Goal: Transaction & Acquisition: Purchase product/service

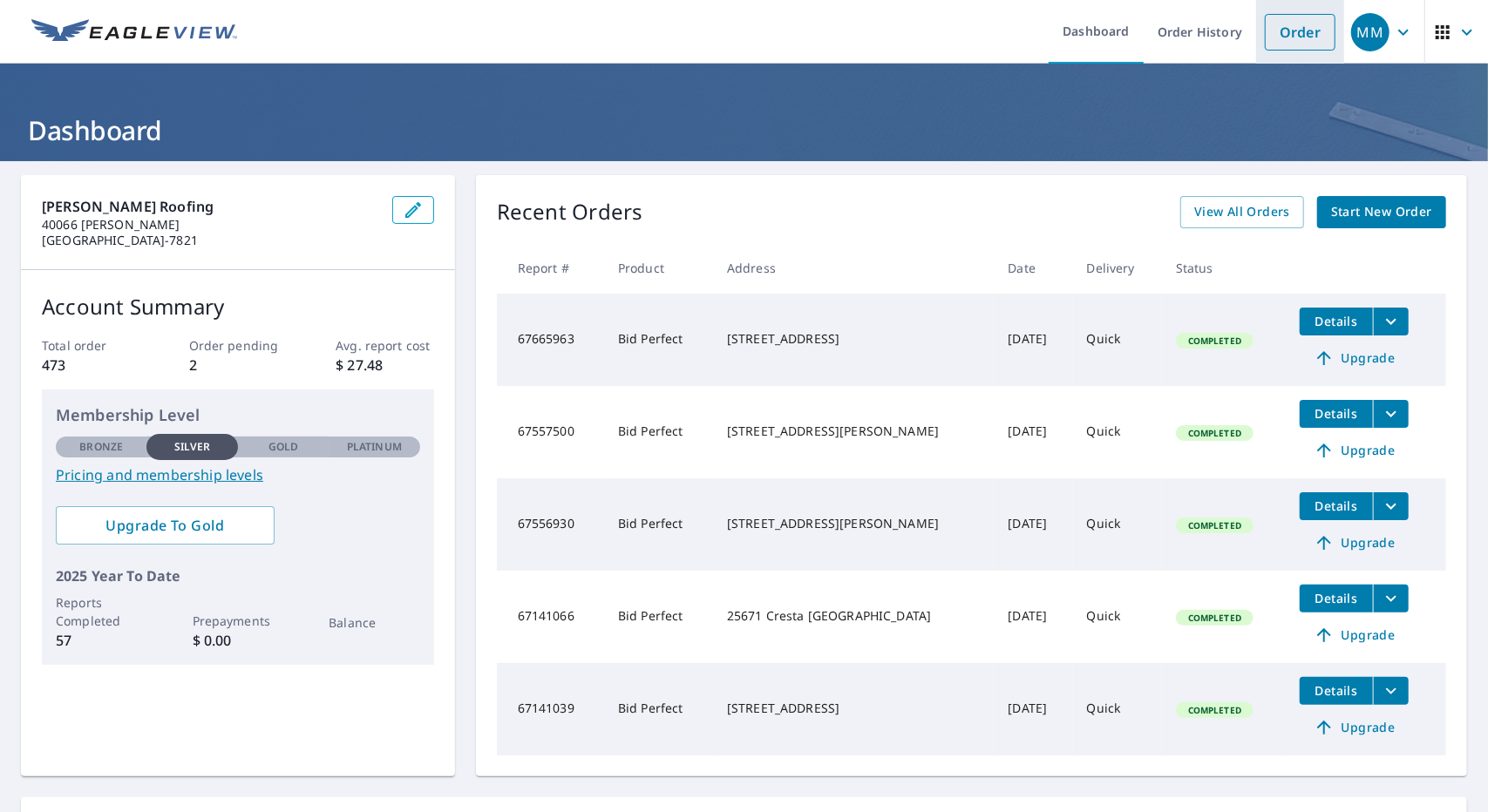
click at [1288, 33] on link "Order" at bounding box center [1300, 32] width 71 height 36
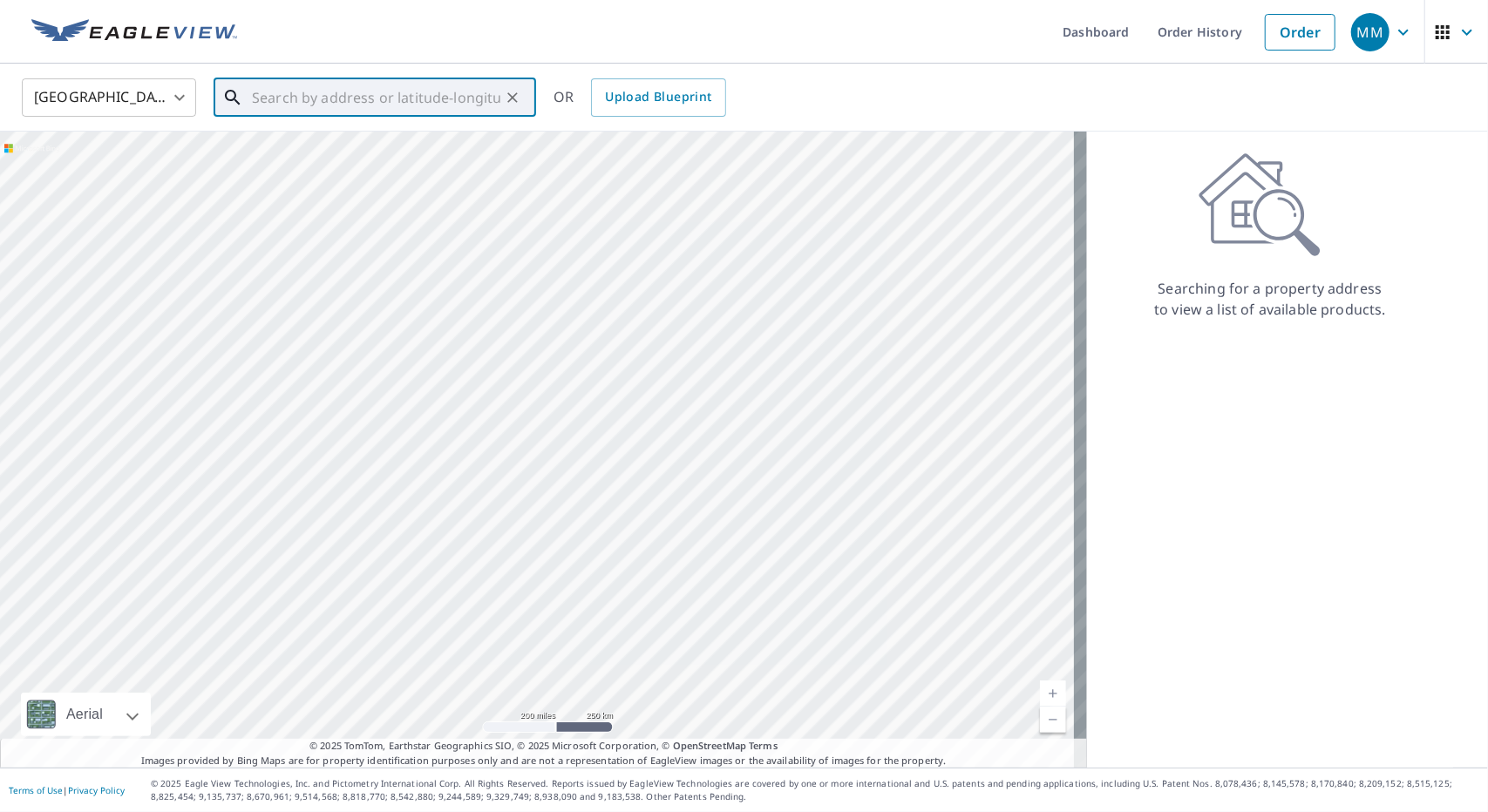
click at [270, 102] on input "text" at bounding box center [375, 98] width 249 height 48
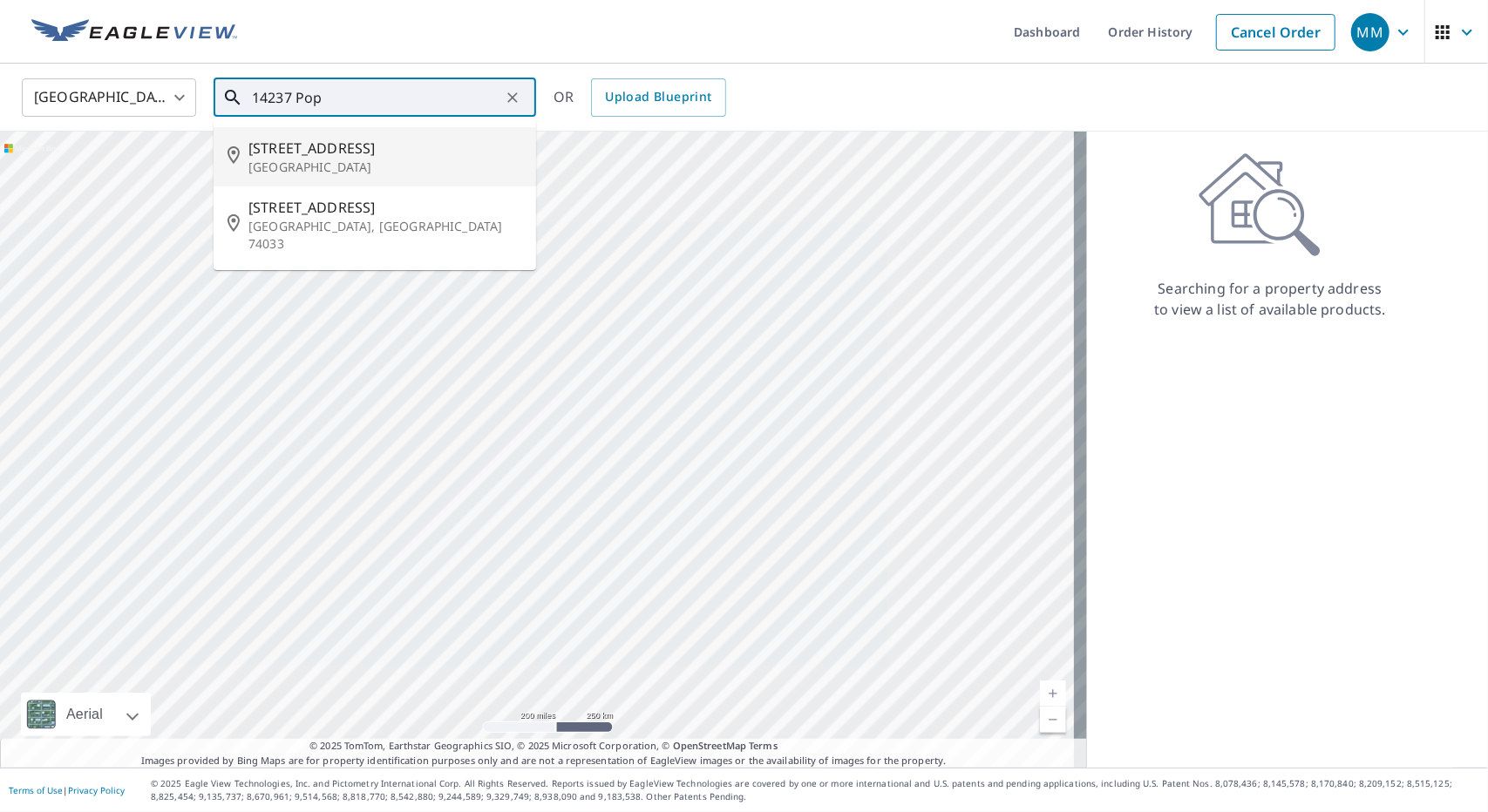
click at [306, 159] on p "[GEOGRAPHIC_DATA]" at bounding box center [386, 167] width 274 height 18
type input "[STREET_ADDRESS]"
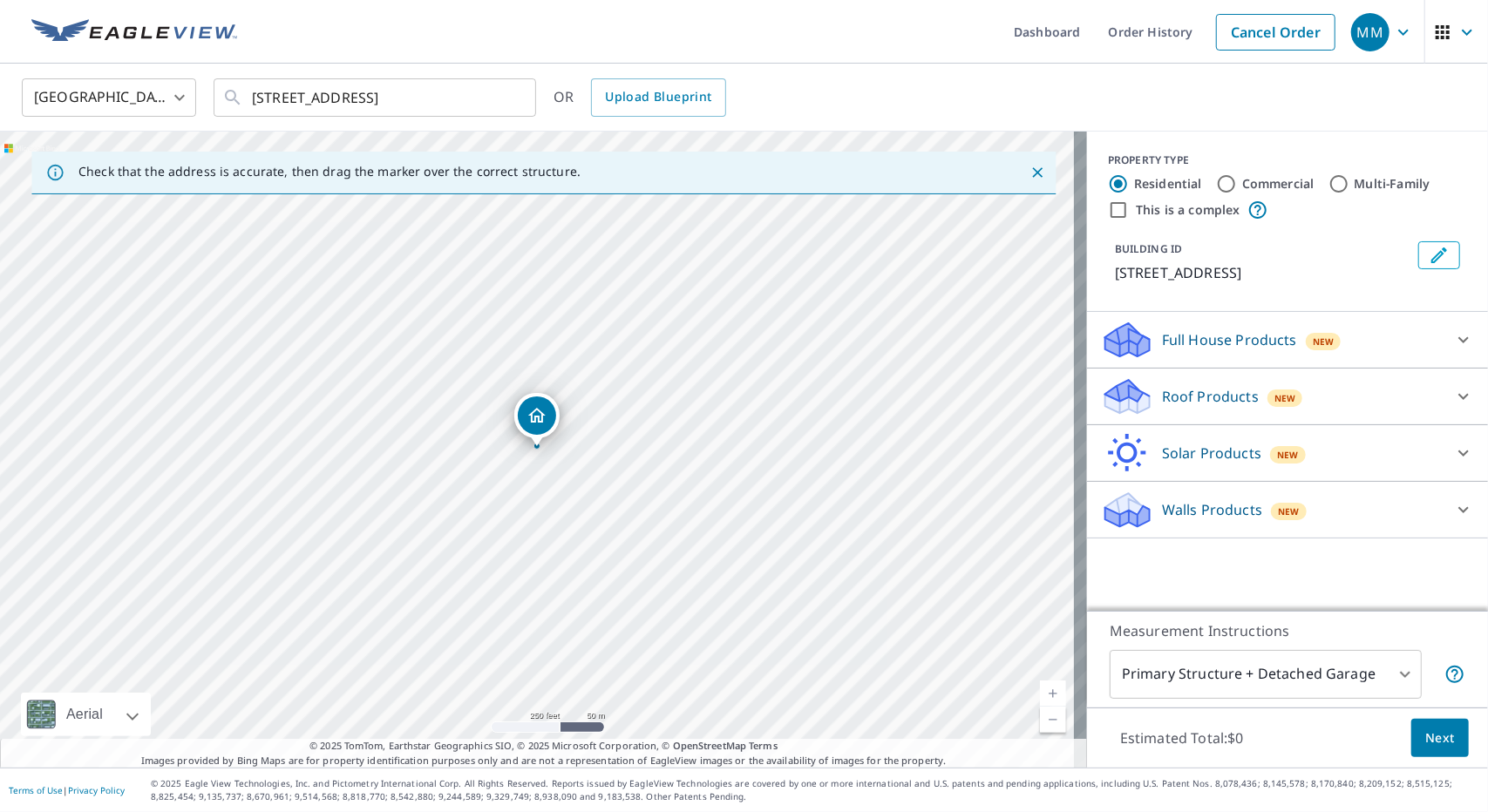
click at [1040, 687] on link "Current Level 17, Zoom In" at bounding box center [1053, 693] width 26 height 26
click at [1040, 687] on link "Current Level 18, Zoom In" at bounding box center [1053, 693] width 26 height 26
click at [1040, 687] on link "Current Level 19, Zoom In" at bounding box center [1053, 693] width 26 height 26
click at [1040, 687] on link "Current Level 20, Zoom In Disabled" at bounding box center [1053, 693] width 26 height 26
click at [1121, 392] on icon at bounding box center [1127, 390] width 45 height 21
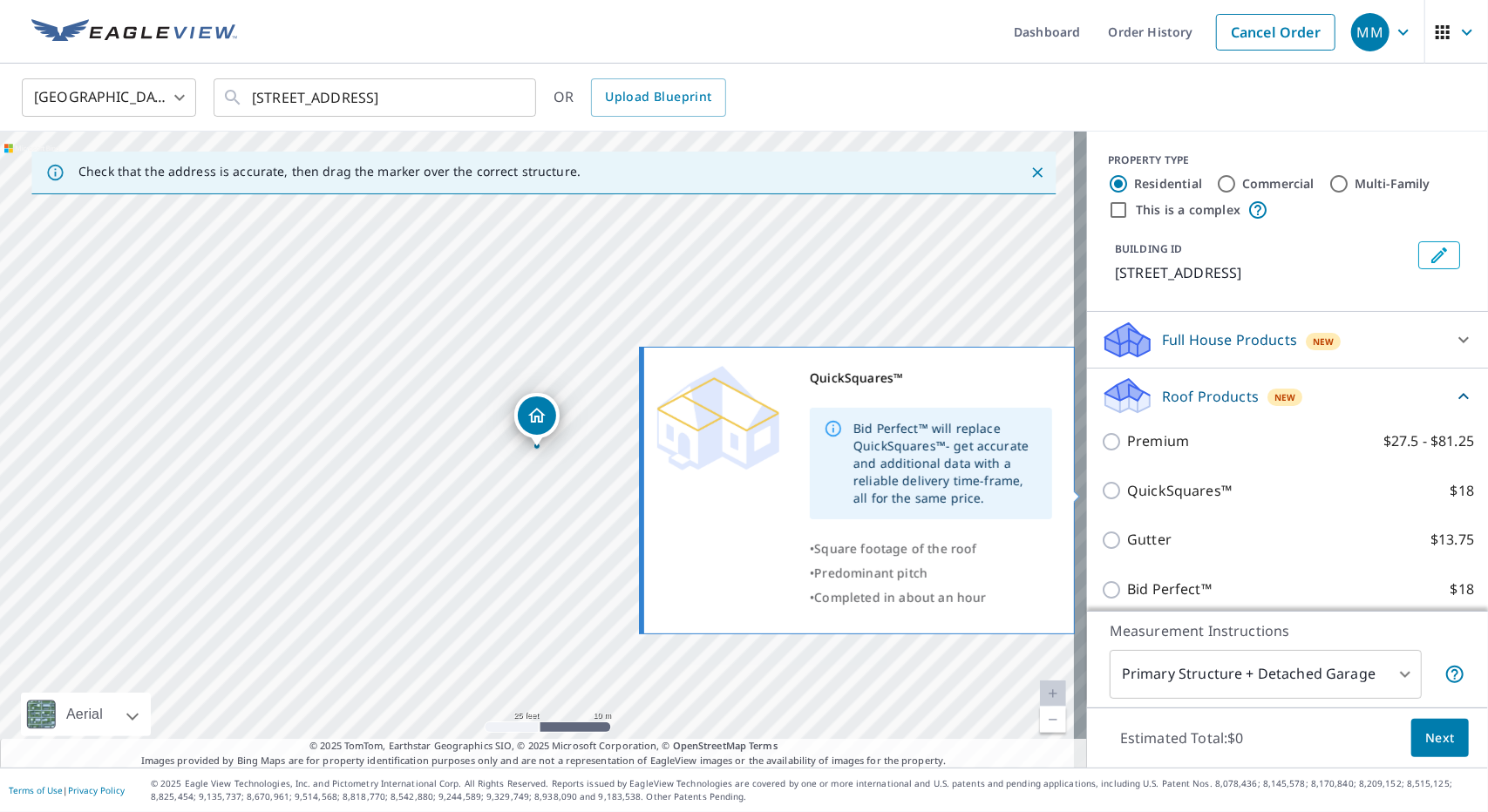
click at [1100, 490] on input "QuickSquares™ $18" at bounding box center [1113, 490] width 26 height 20
checkbox input "true"
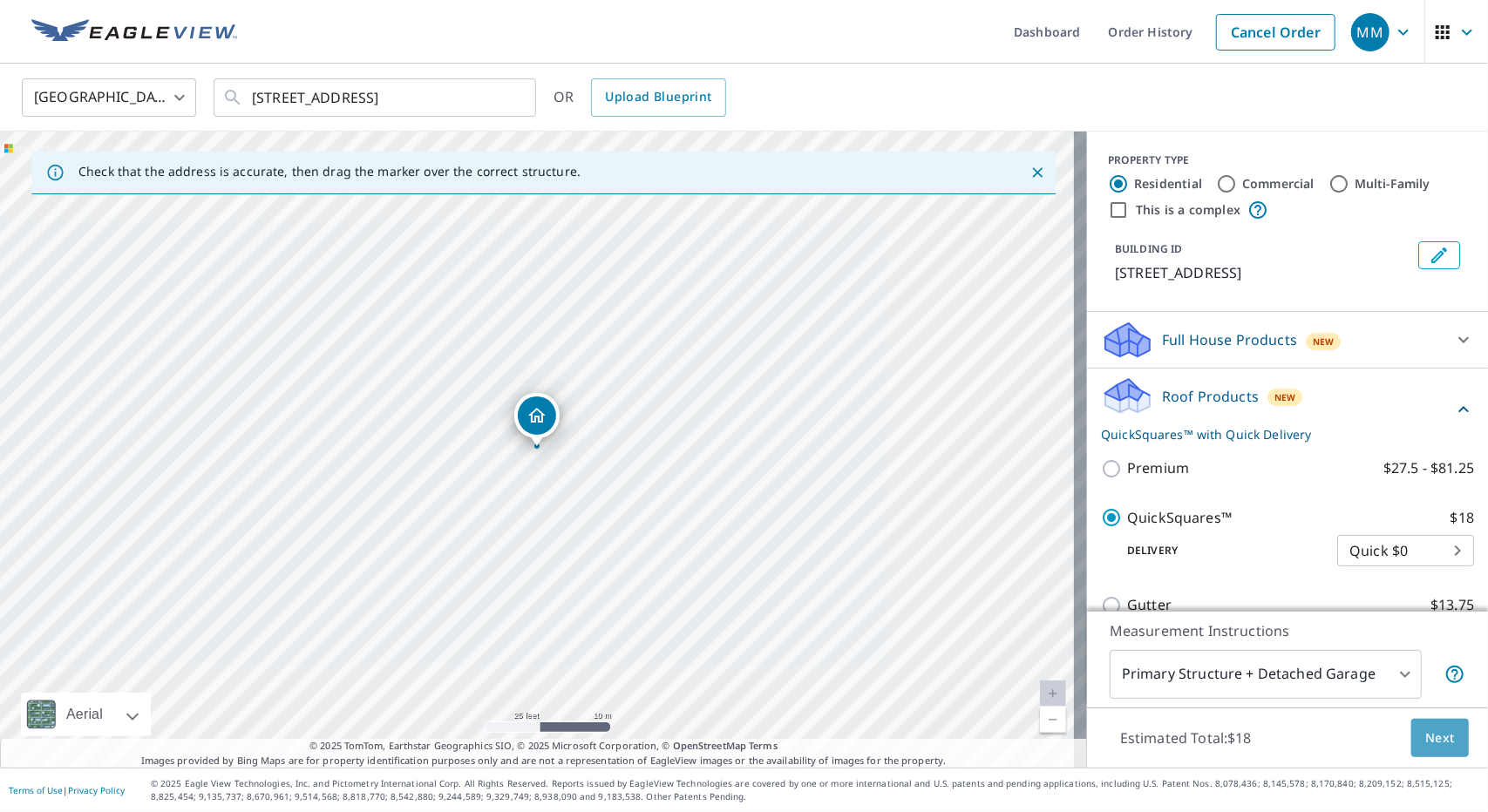
click at [1411, 738] on button "Next" at bounding box center [1440, 738] width 58 height 39
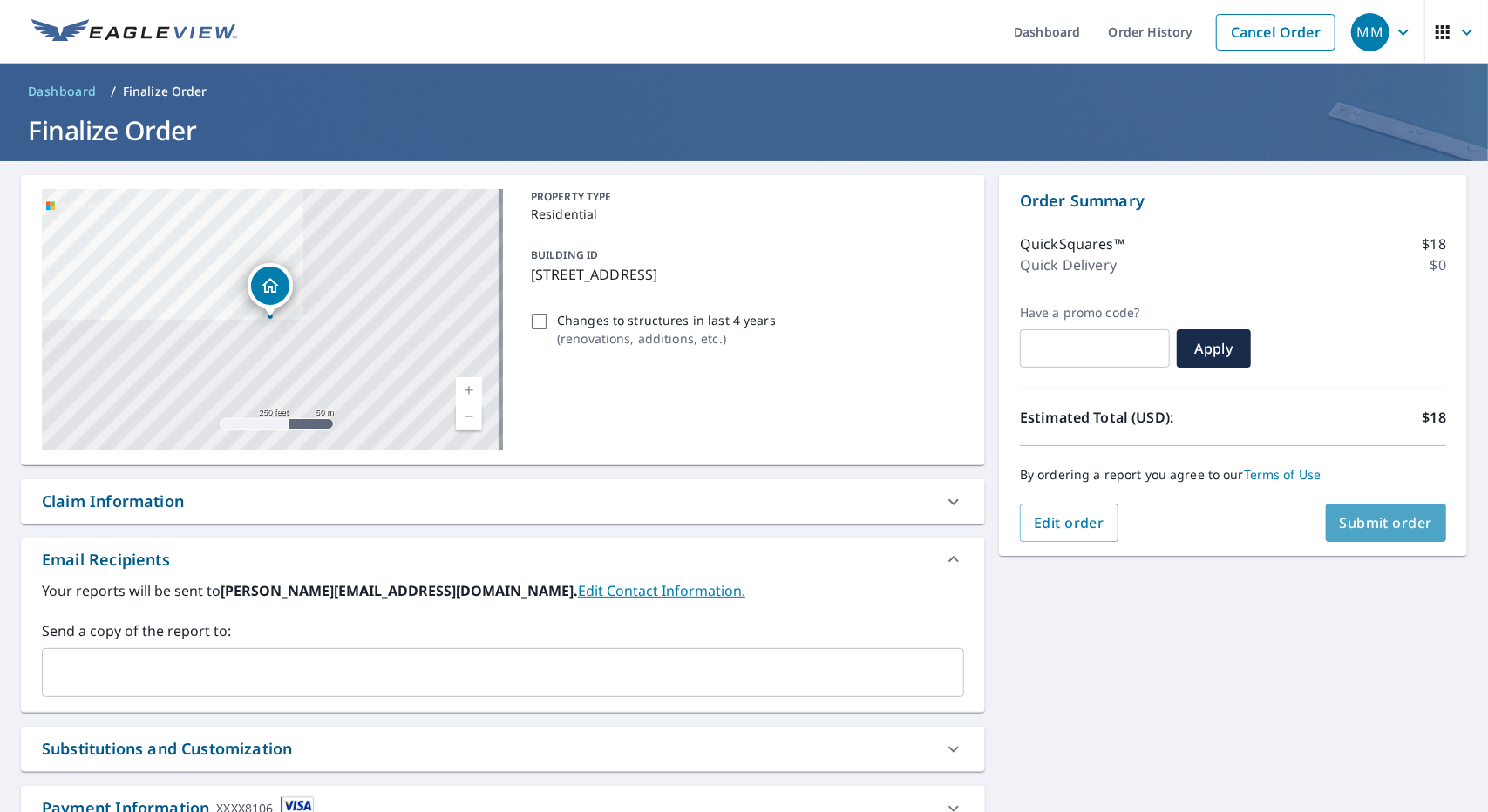
click at [1373, 521] on span "Submit order" at bounding box center [1386, 522] width 93 height 20
